Goal: Find specific page/section: Find specific page/section

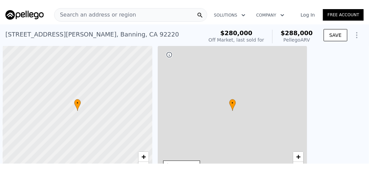
scroll to position [0, 3]
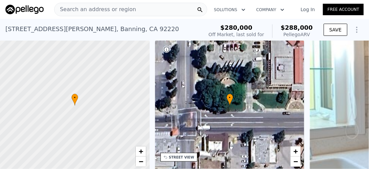
click at [93, 8] on span "Search an address or region" at bounding box center [96, 9] width 82 height 8
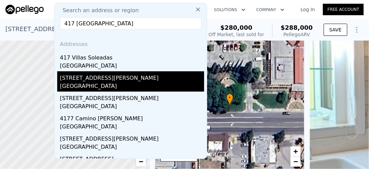
type input "417 villa la sole"
click at [87, 78] on div "[STREET_ADDRESS][PERSON_NAME]" at bounding box center [132, 76] width 144 height 11
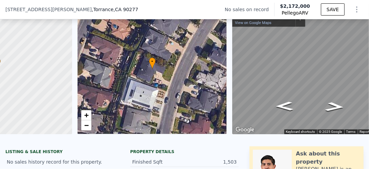
scroll to position [0, 103]
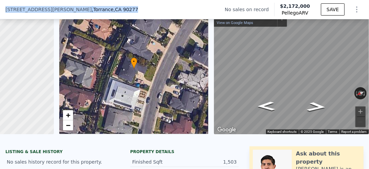
drag, startPoint x: 97, startPoint y: 7, endPoint x: 0, endPoint y: 9, distance: 96.9
click at [0, 9] on html "Search an address or region Solutions Company Open main menu Log In Free Accoun…" at bounding box center [184, 84] width 369 height 169
copy div "Search an address or region Solutions Company Open main menu Log In Free Accoun…"
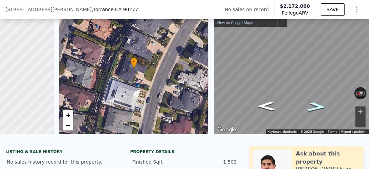
click at [315, 105] on icon "Go Southwest, Vía Mesa Grande" at bounding box center [317, 107] width 36 height 14
click at [363, 94] on button "Rotate clockwise" at bounding box center [365, 93] width 4 height 12
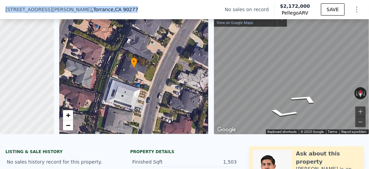
drag, startPoint x: 91, startPoint y: 9, endPoint x: -1, endPoint y: 15, distance: 92.6
click at [0, 15] on html "Search an address or region Solutions Company Open main menu Log In Free Accoun…" at bounding box center [184, 84] width 369 height 169
copy div "Search an address or region Solutions Company Open main menu Log In Free Accoun…"
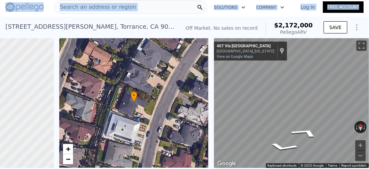
scroll to position [0, 0]
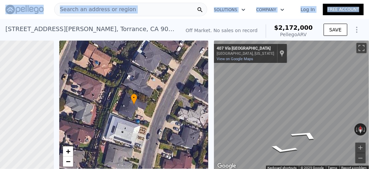
click at [128, 11] on div "Search an address or region" at bounding box center [130, 10] width 153 height 14
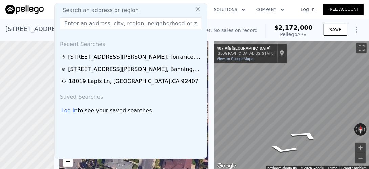
click at [105, 24] on input "text" at bounding box center [131, 23] width 142 height 12
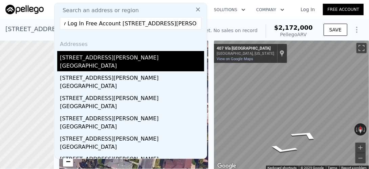
type input "Pellego Search an address or region Solutions Company Log In Free Account 417 V…"
click at [87, 63] on div "[GEOGRAPHIC_DATA]" at bounding box center [132, 66] width 144 height 9
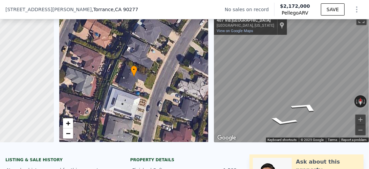
scroll to position [31, 0]
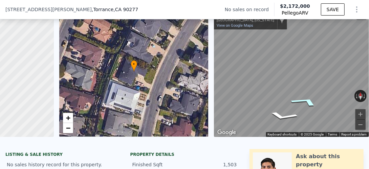
click at [297, 101] on icon "Go Northeast, Vía Mesa Grande" at bounding box center [305, 101] width 51 height 15
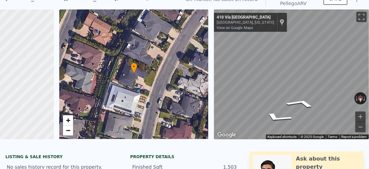
scroll to position [2, 0]
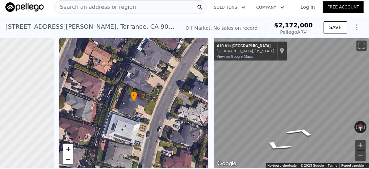
click at [126, 10] on span "Search an address or region" at bounding box center [96, 7] width 82 height 8
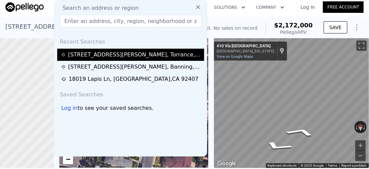
click at [104, 53] on div "417 Via La Soledad , Torrance , CA 90277" at bounding box center [135, 55] width 134 height 8
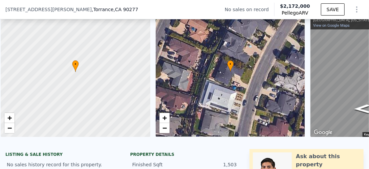
scroll to position [0, 3]
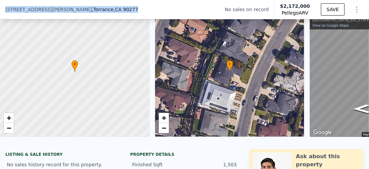
drag, startPoint x: 94, startPoint y: 9, endPoint x: 4, endPoint y: 9, distance: 89.8
click at [4, 9] on div "[STREET_ADDRESS][PERSON_NAME] No sales on record Pellego ARV $2,172,000 SAVE" at bounding box center [184, 9] width 369 height 19
copy div "[STREET_ADDRESS][PERSON_NAME]"
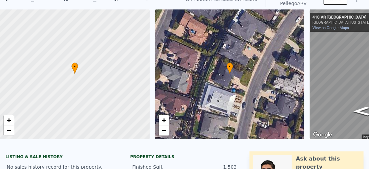
scroll to position [2, 0]
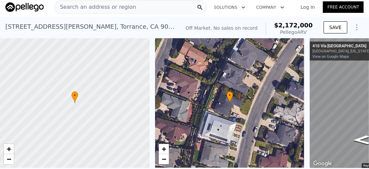
click at [92, 4] on span "Search an address or region" at bounding box center [96, 7] width 82 height 8
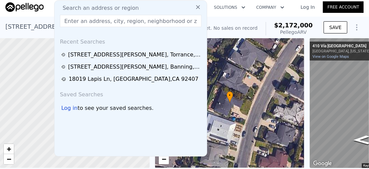
drag, startPoint x: 75, startPoint y: 19, endPoint x: 75, endPoint y: 25, distance: 6.8
click at [75, 25] on input "text" at bounding box center [131, 21] width 142 height 12
paste input "[STREET_ADDRESS][PERSON_NAME]"
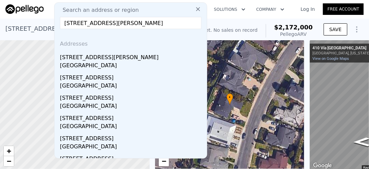
scroll to position [0, 0]
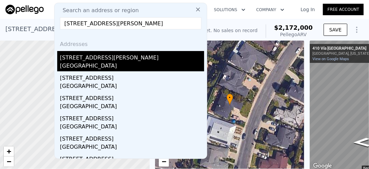
type input "[STREET_ADDRESS][PERSON_NAME]"
click at [79, 62] on div "[GEOGRAPHIC_DATA]" at bounding box center [132, 66] width 144 height 9
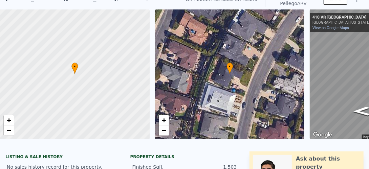
scroll to position [2, 0]
